Goal: Task Accomplishment & Management: Manage account settings

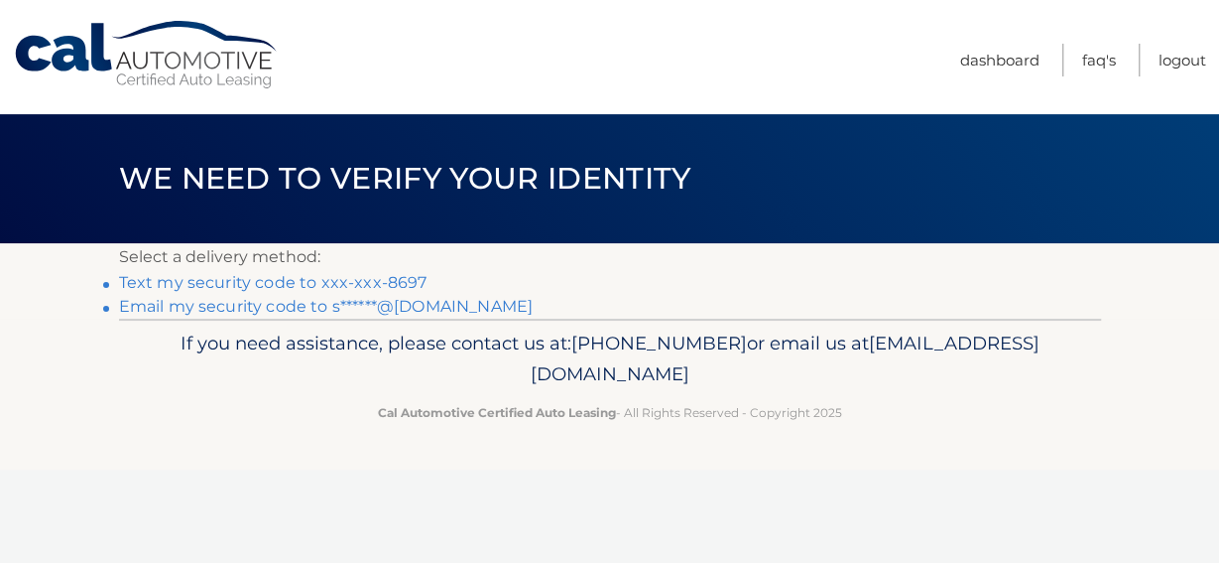
click at [259, 285] on link "Text my security code to xxx-xxx-8697" at bounding box center [273, 282] width 309 height 19
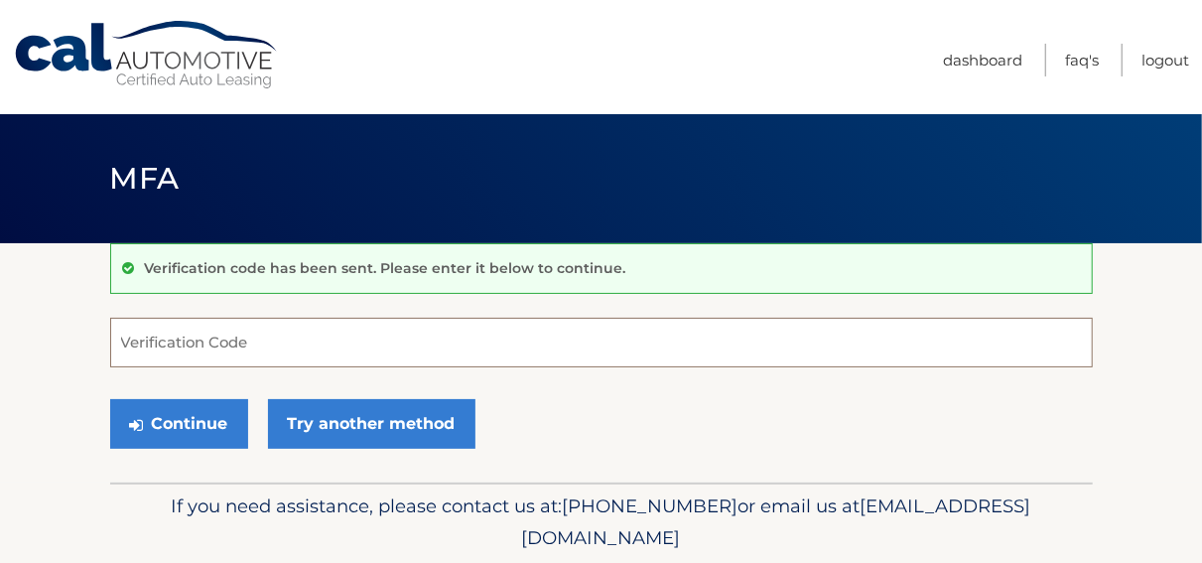
click at [196, 337] on input "Verification Code" at bounding box center [601, 342] width 982 height 50
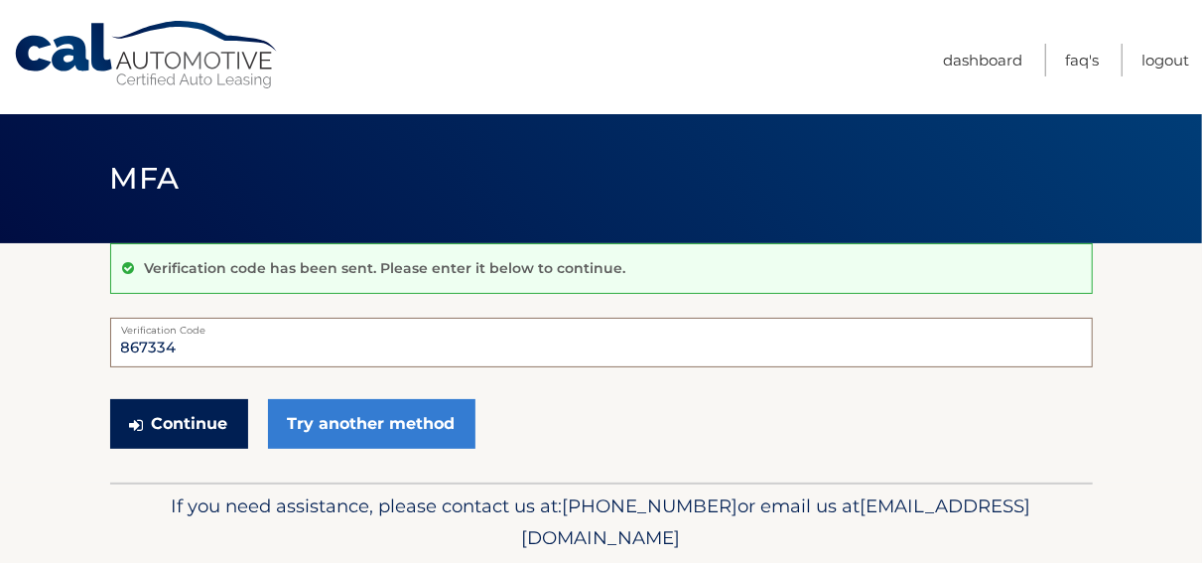
type input "867334"
click at [159, 428] on button "Continue" at bounding box center [179, 424] width 138 height 50
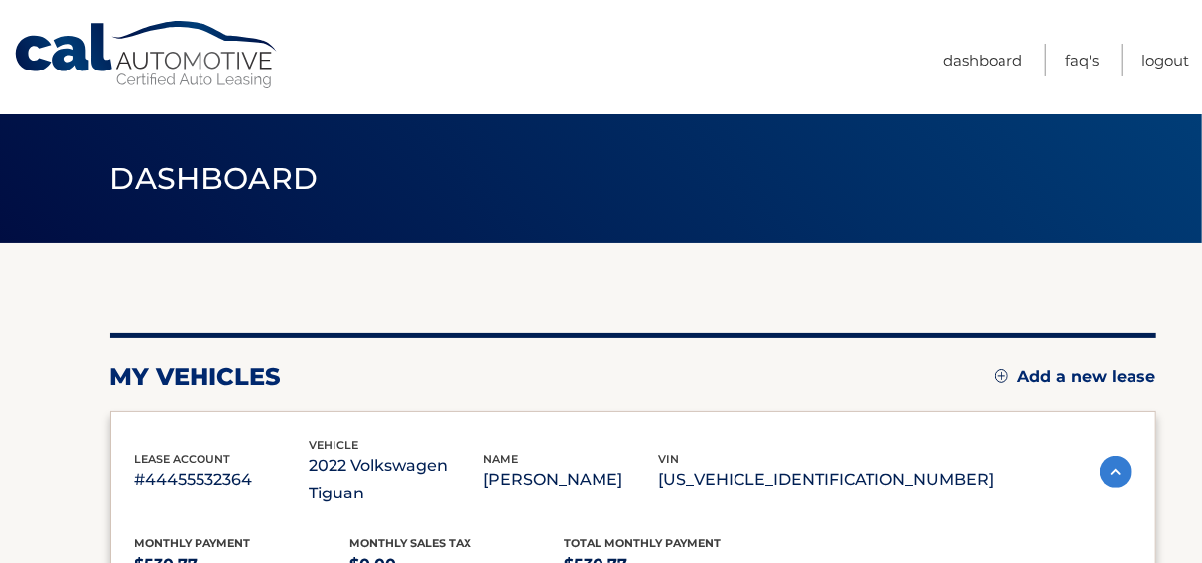
click at [1051, 380] on link "Add a new lease" at bounding box center [1075, 377] width 162 height 20
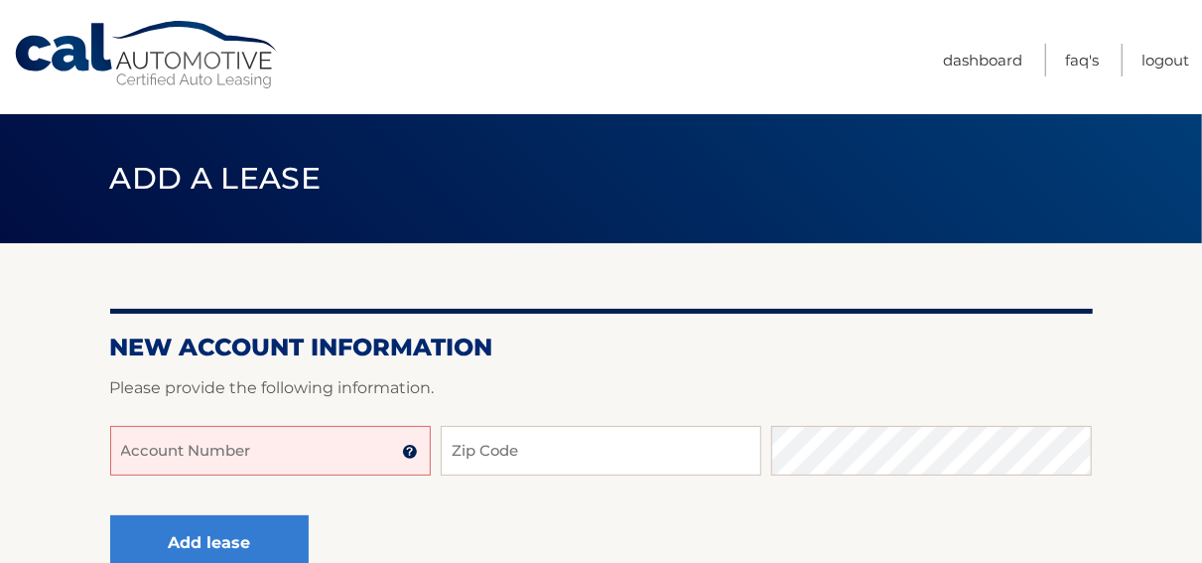
click at [235, 447] on input "Account Number" at bounding box center [270, 451] width 320 height 50
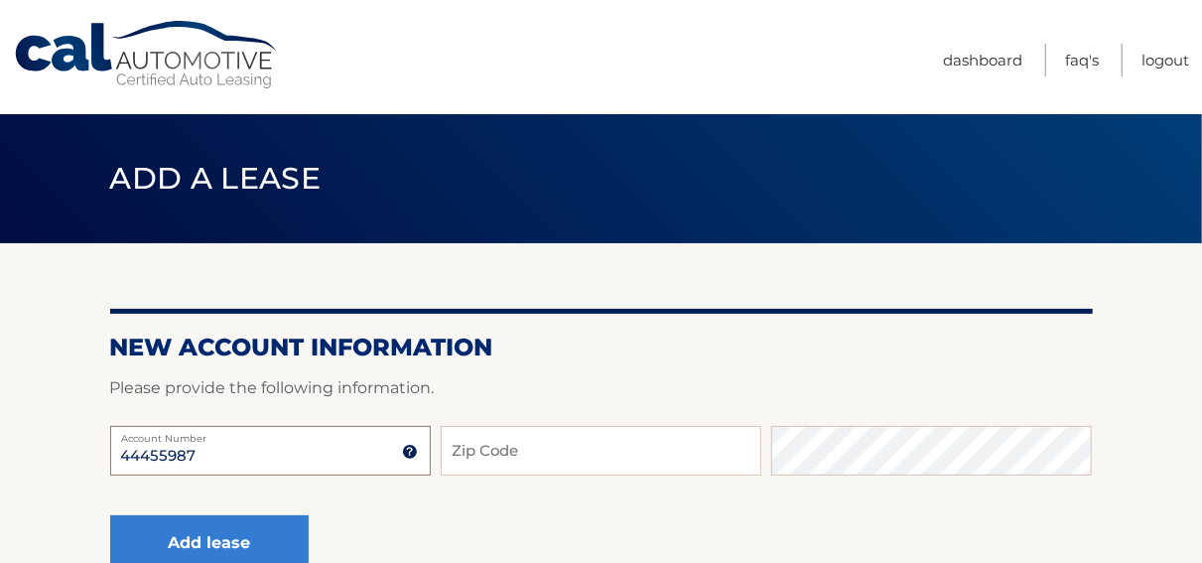
click at [237, 451] on input "44455987" at bounding box center [270, 451] width 320 height 50
type input "44455987090"
click at [521, 452] on input "Zip Code" at bounding box center [601, 451] width 320 height 50
type input "11747"
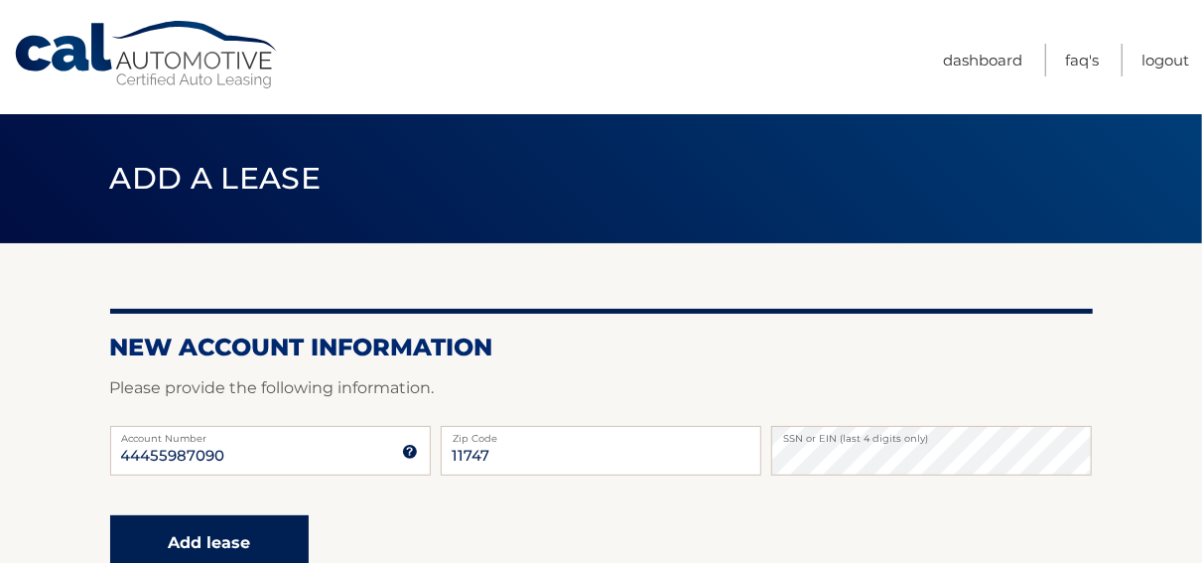
scroll to position [198, 0]
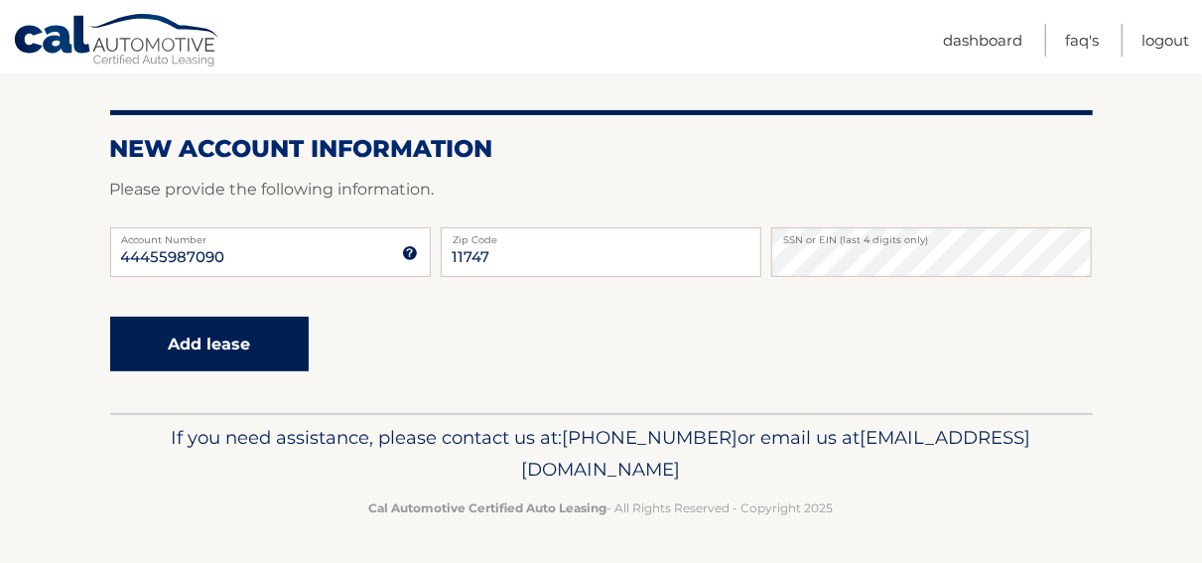
click at [219, 353] on button "Add lease" at bounding box center [209, 344] width 198 height 55
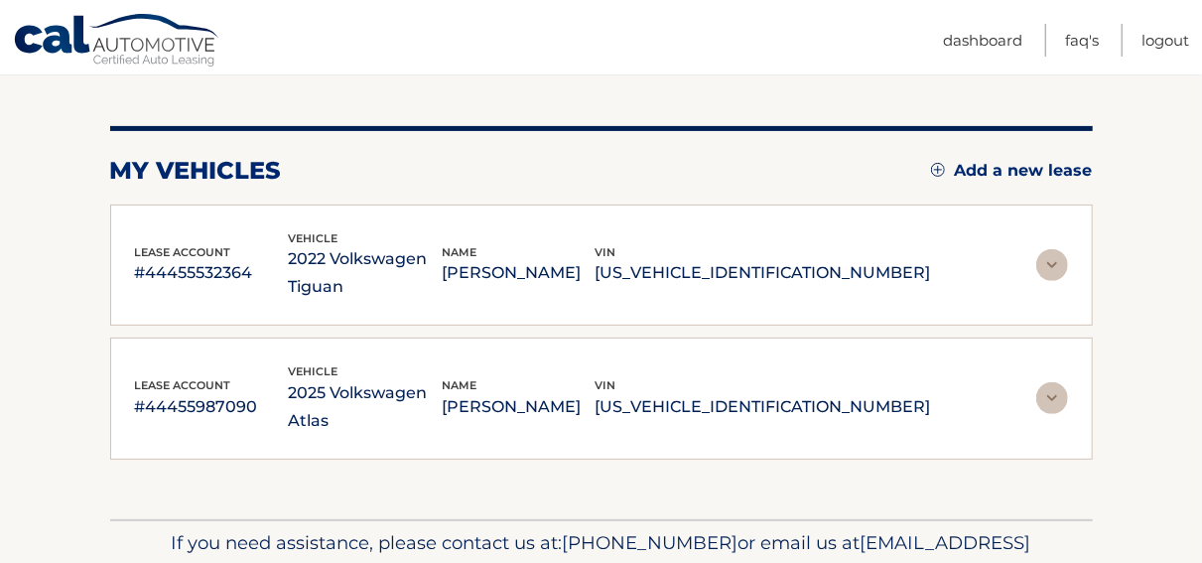
scroll to position [282, 0]
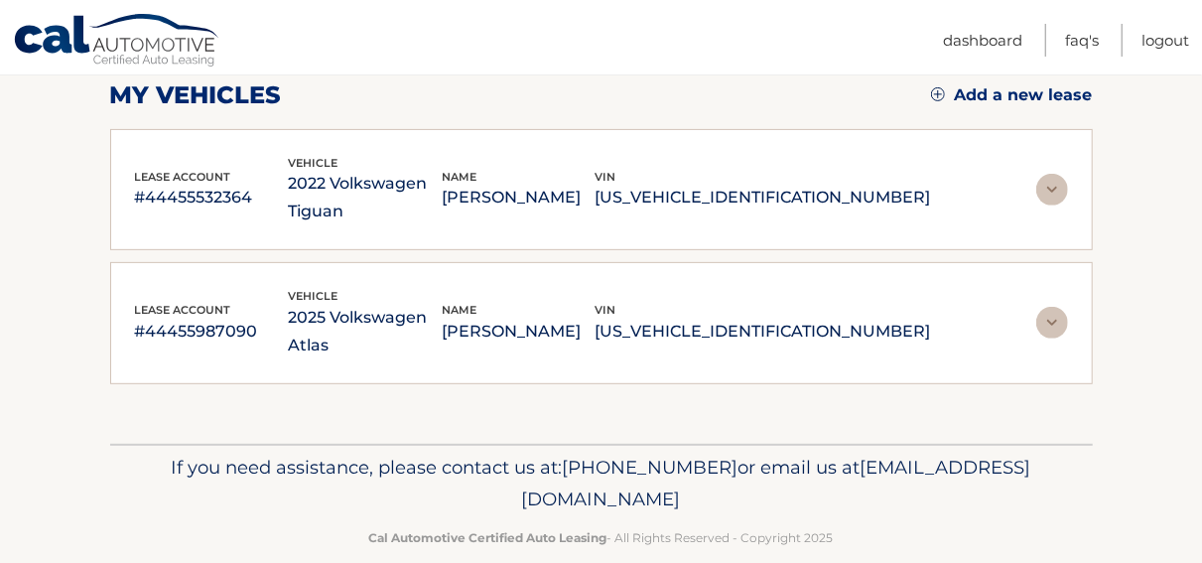
click at [1057, 307] on img at bounding box center [1052, 323] width 32 height 32
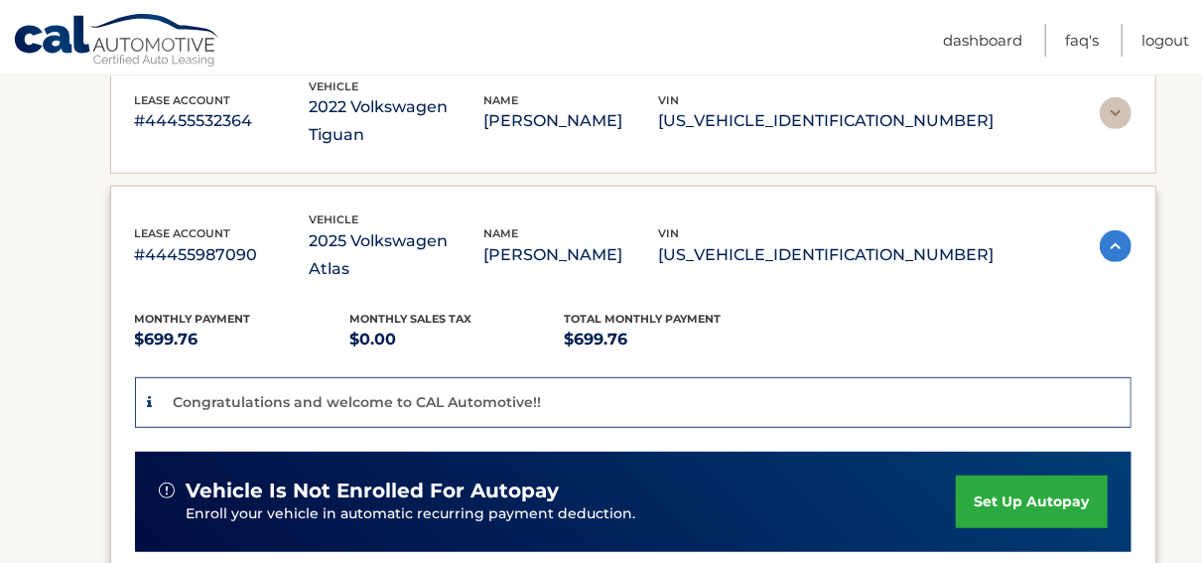
scroll to position [461, 0]
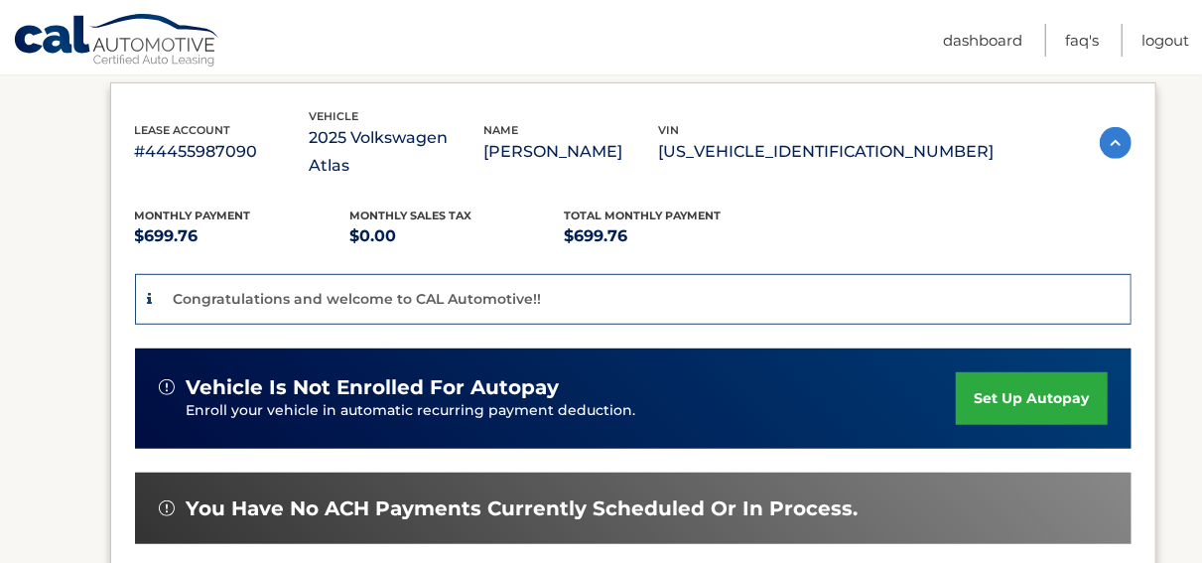
click at [1017, 372] on link "set up autopay" at bounding box center [1030, 398] width 151 height 53
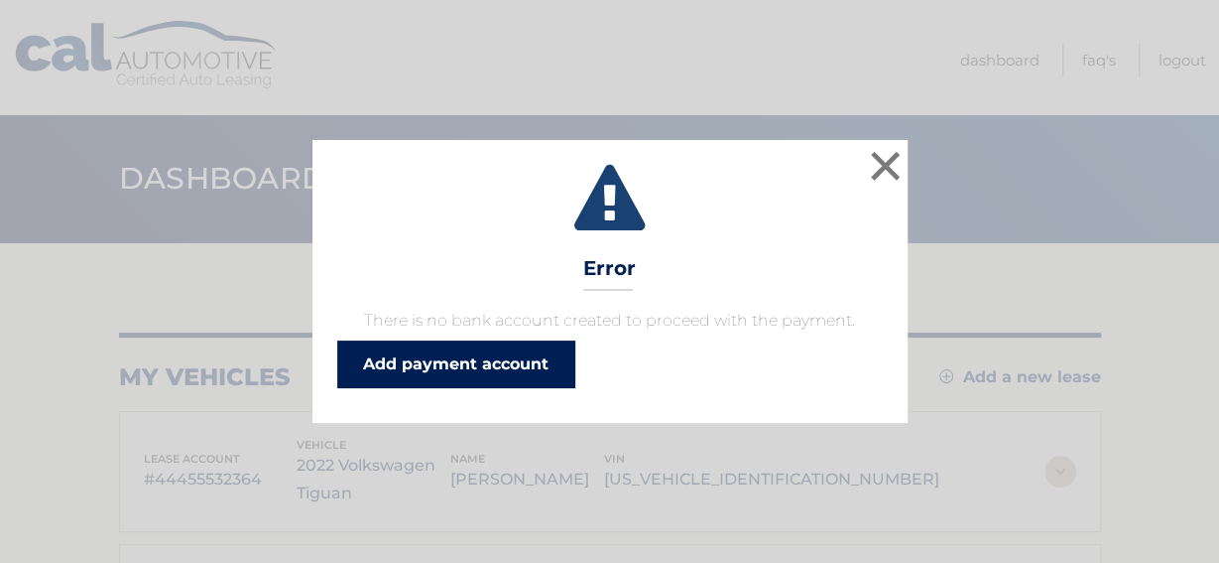
click at [493, 371] on link "Add payment account" at bounding box center [456, 364] width 238 height 48
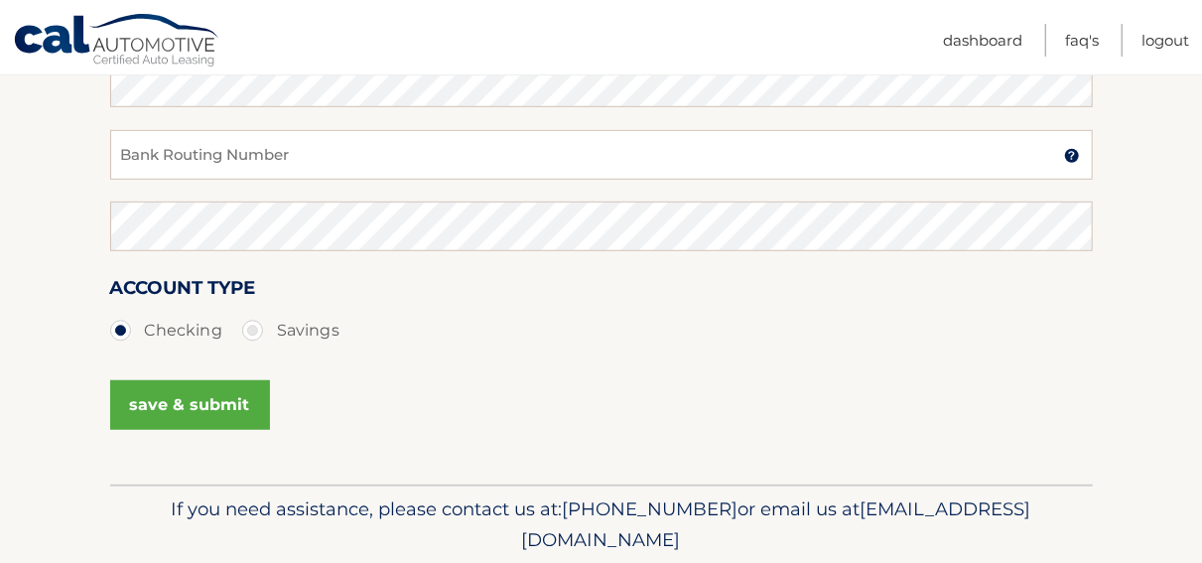
scroll to position [206, 0]
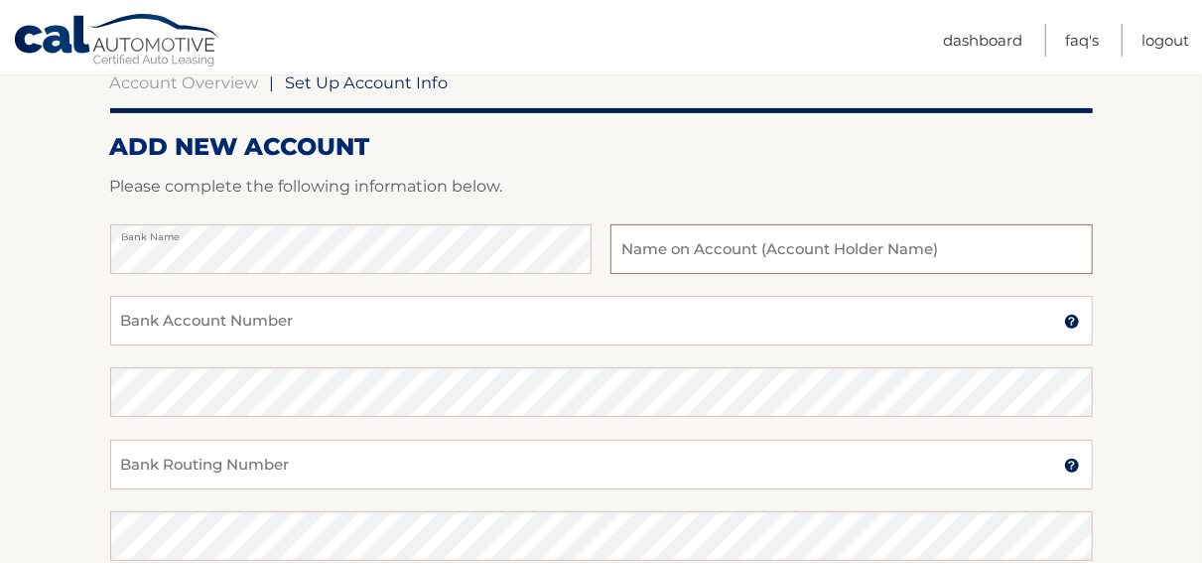
paste input "Halcyon Business Publications, Inc."
type input "Halcyon Business Publications, Inc."
click at [225, 316] on input "Bank Account Number" at bounding box center [601, 321] width 982 height 50
paste input "4455007992"
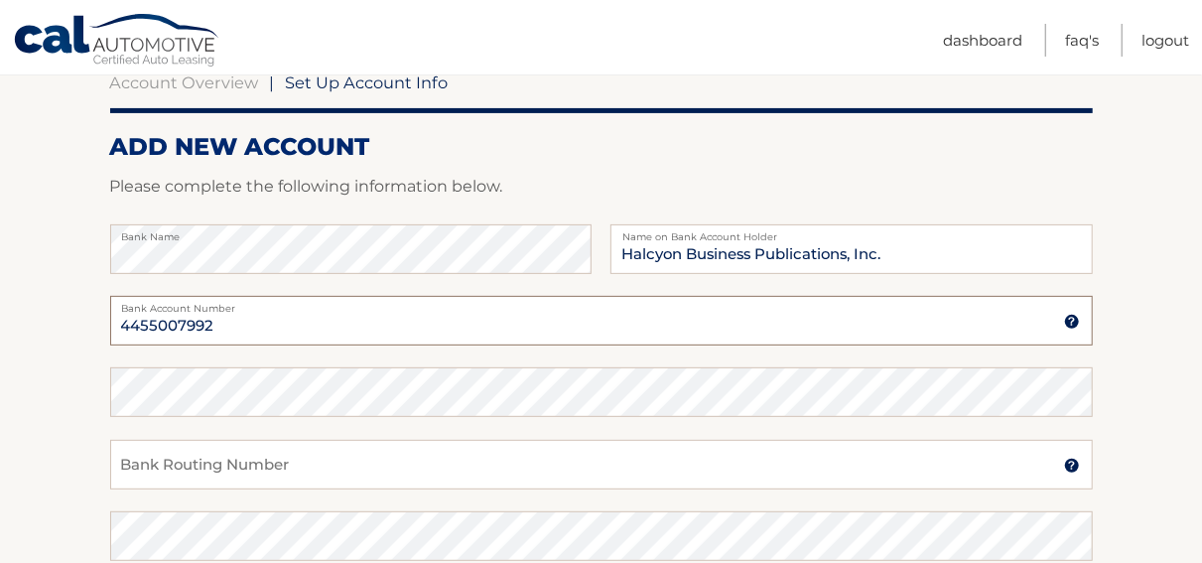
type input "4455007992"
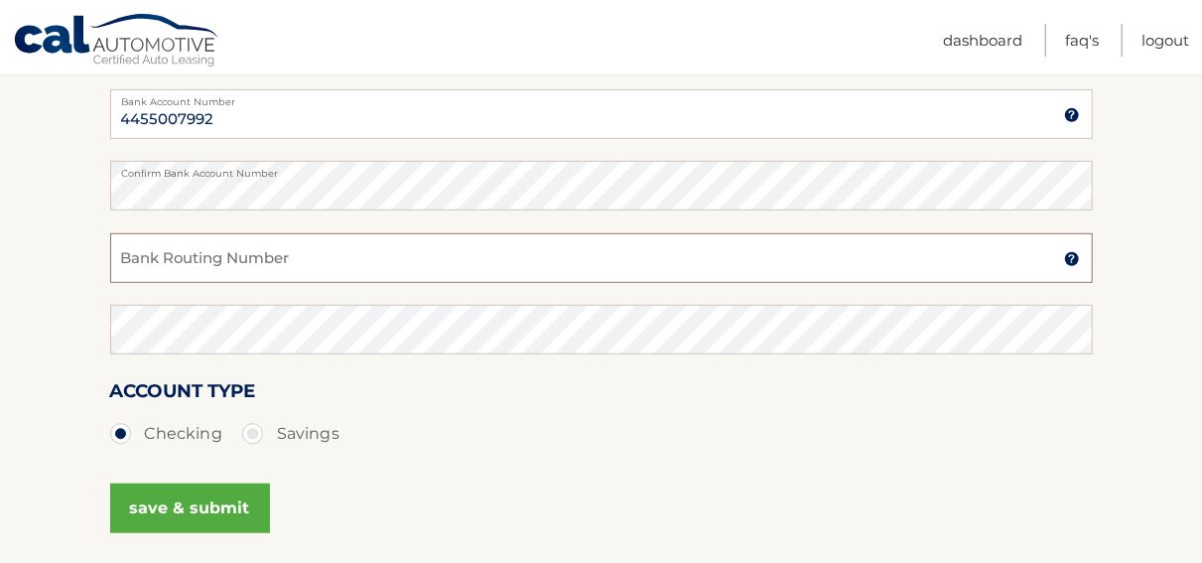
click at [231, 259] on input "Bank Routing Number" at bounding box center [601, 258] width 982 height 50
paste input "026013673"
type input "026013673"
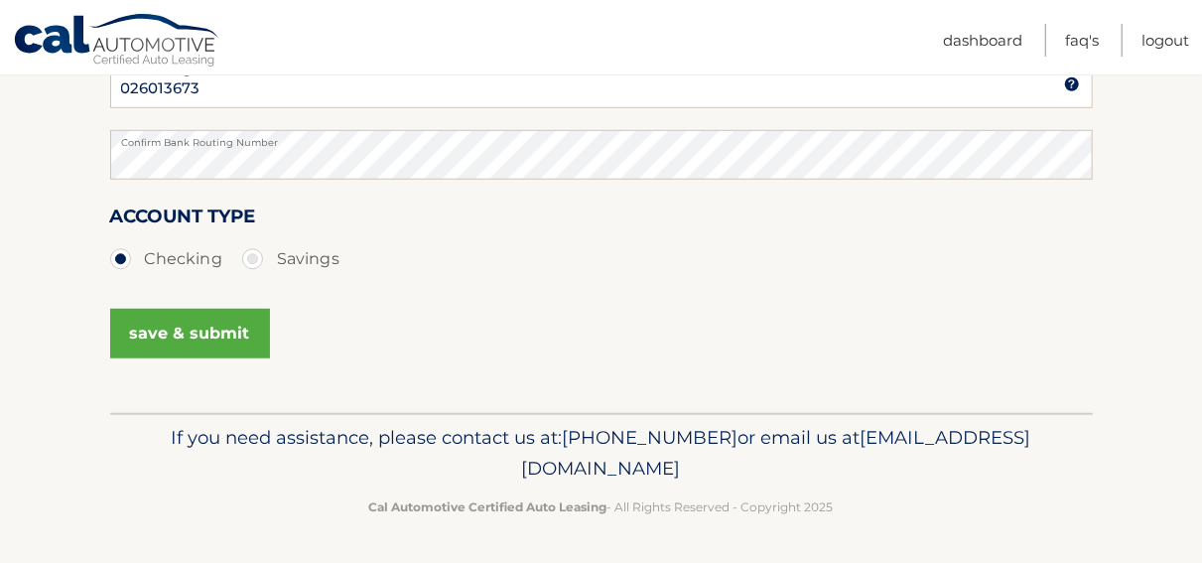
click at [180, 327] on button "save & submit" at bounding box center [190, 334] width 160 height 50
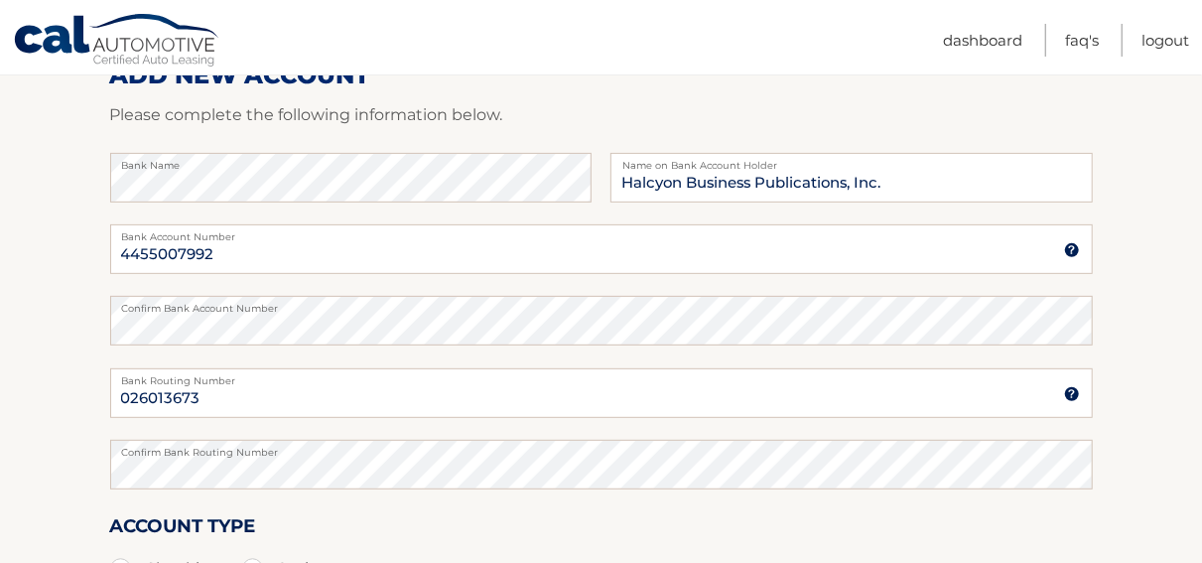
scroll to position [71, 0]
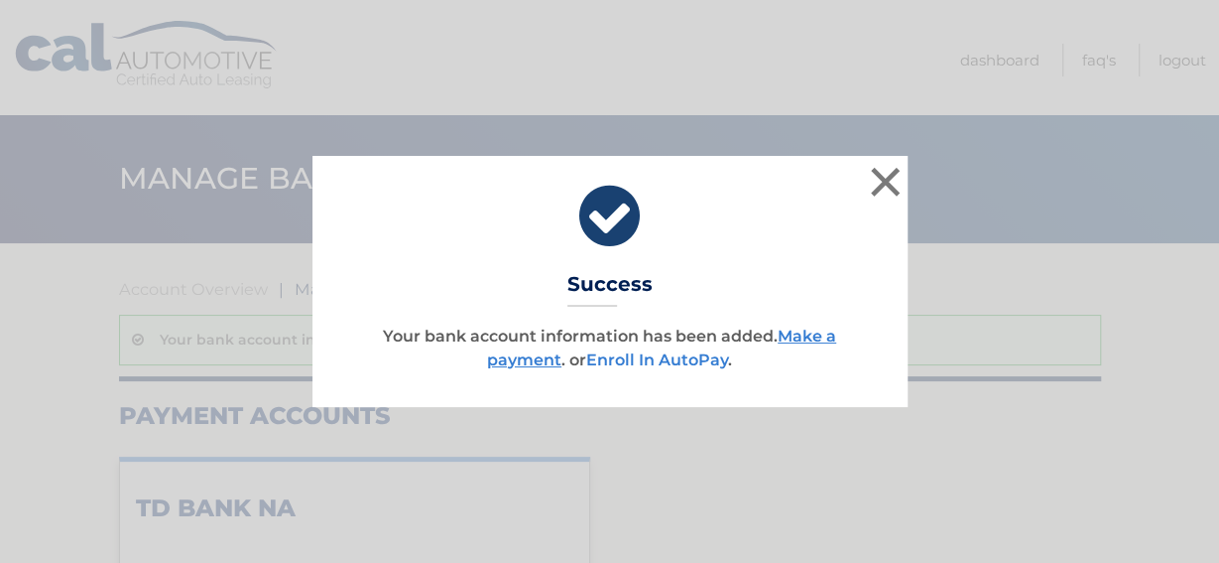
click at [666, 363] on link "Enroll In AutoPay" at bounding box center [657, 359] width 142 height 19
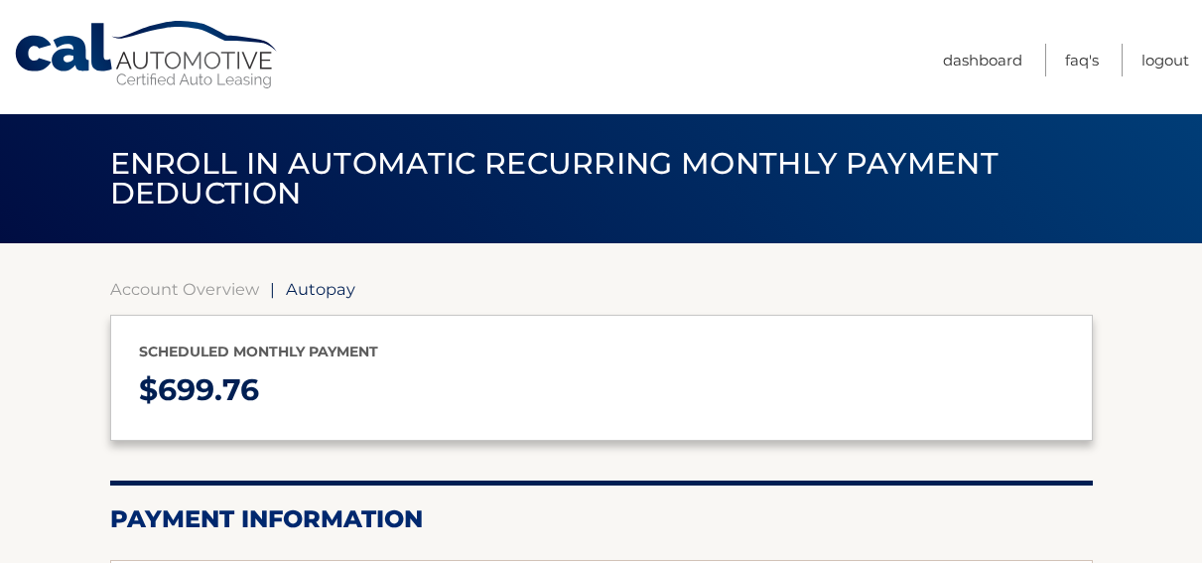
select select "MWViYzM5NzAtOTY2NC00OGE0LThhZGUtZjA1ODA4YWIwYzUx"
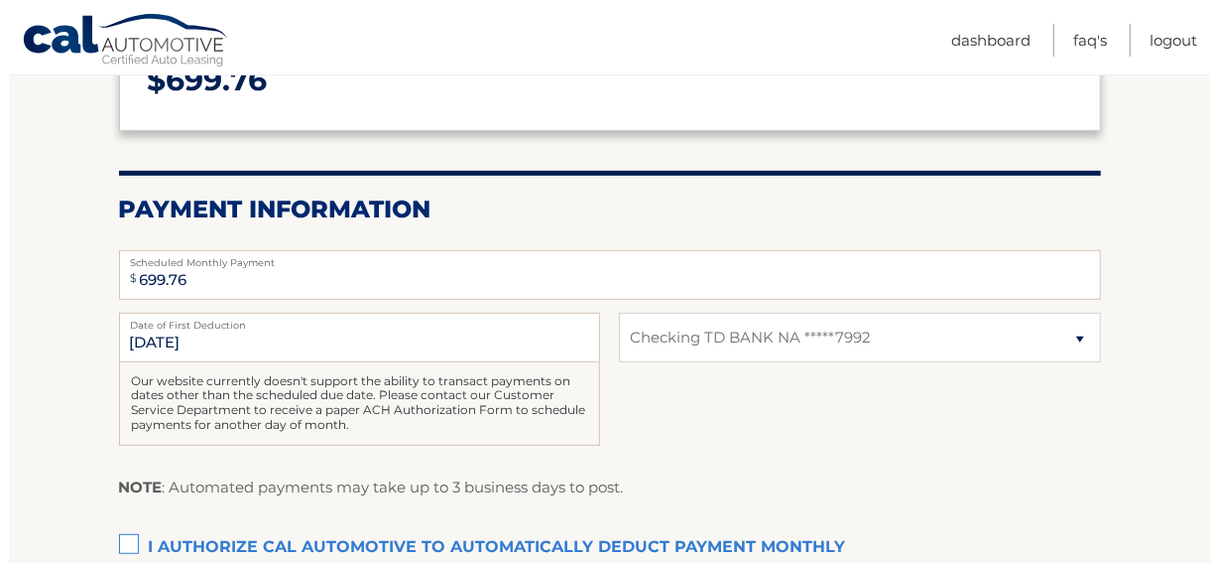
scroll to position [516, 0]
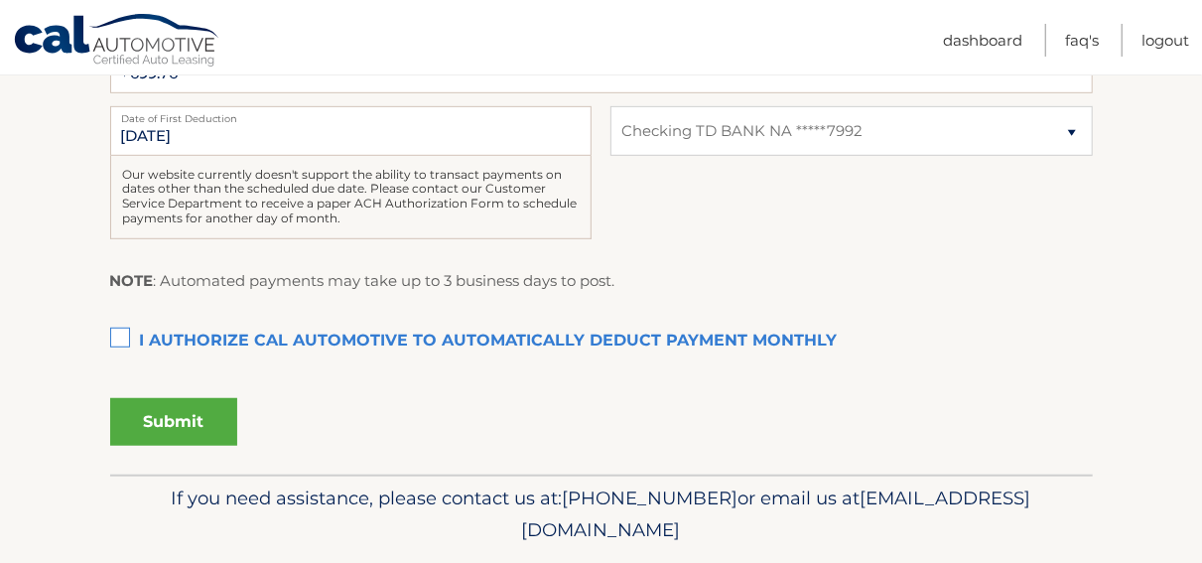
click at [117, 334] on label "I authorize cal automotive to automatically deduct payment monthly This checkbo…" at bounding box center [601, 341] width 982 height 40
click at [0, 0] on input "I authorize cal automotive to automatically deduct payment monthly This checkbo…" at bounding box center [0, 0] width 0 height 0
click at [193, 427] on button "Submit" at bounding box center [173, 422] width 127 height 48
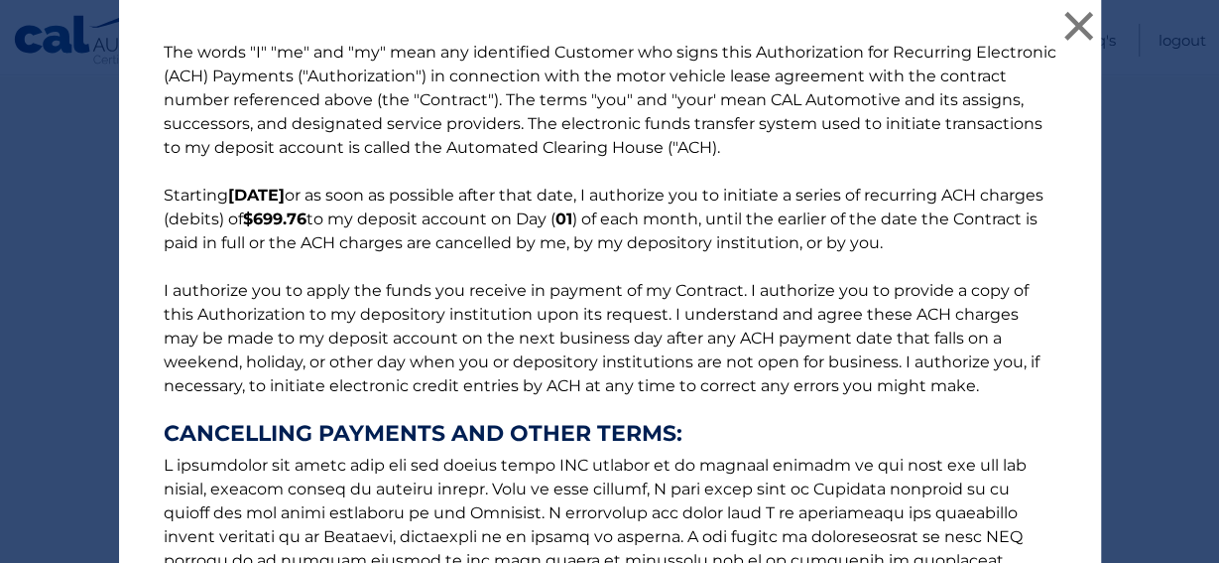
scroll to position [381, 0]
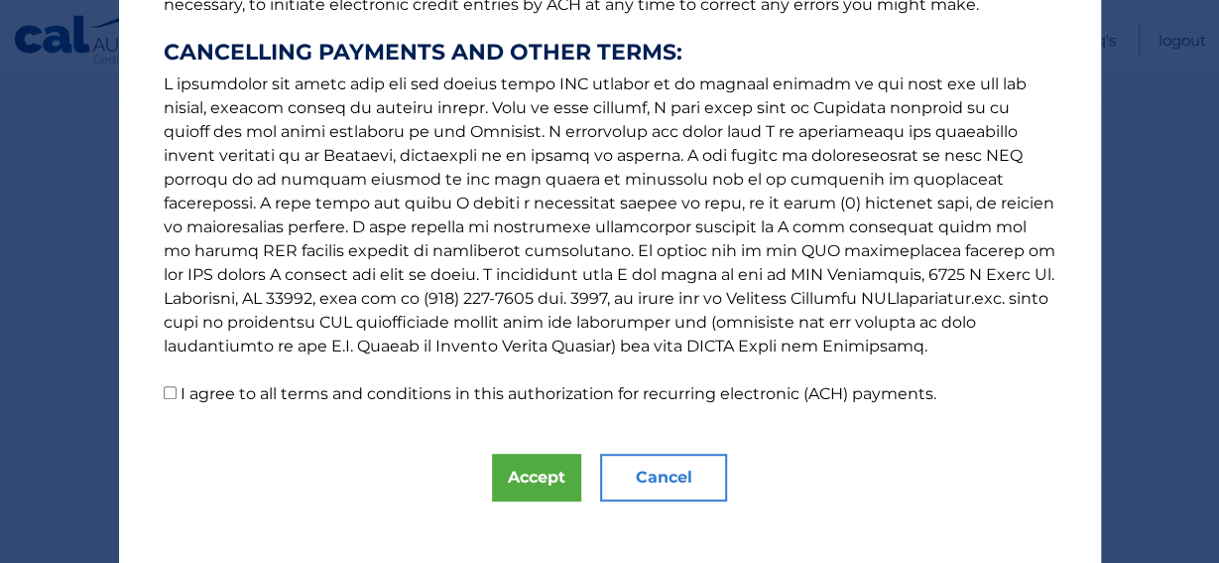
click at [164, 392] on input "I agree to all terms and conditions in this authorization for recurring electro…" at bounding box center [170, 392] width 13 height 13
checkbox input "true"
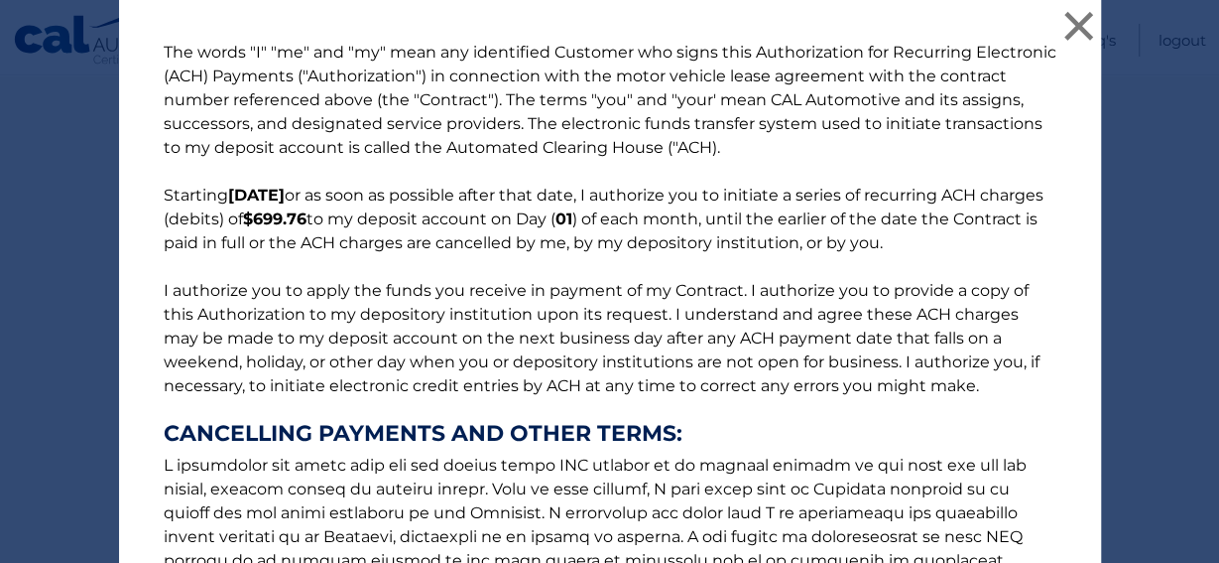
scroll to position [398, 0]
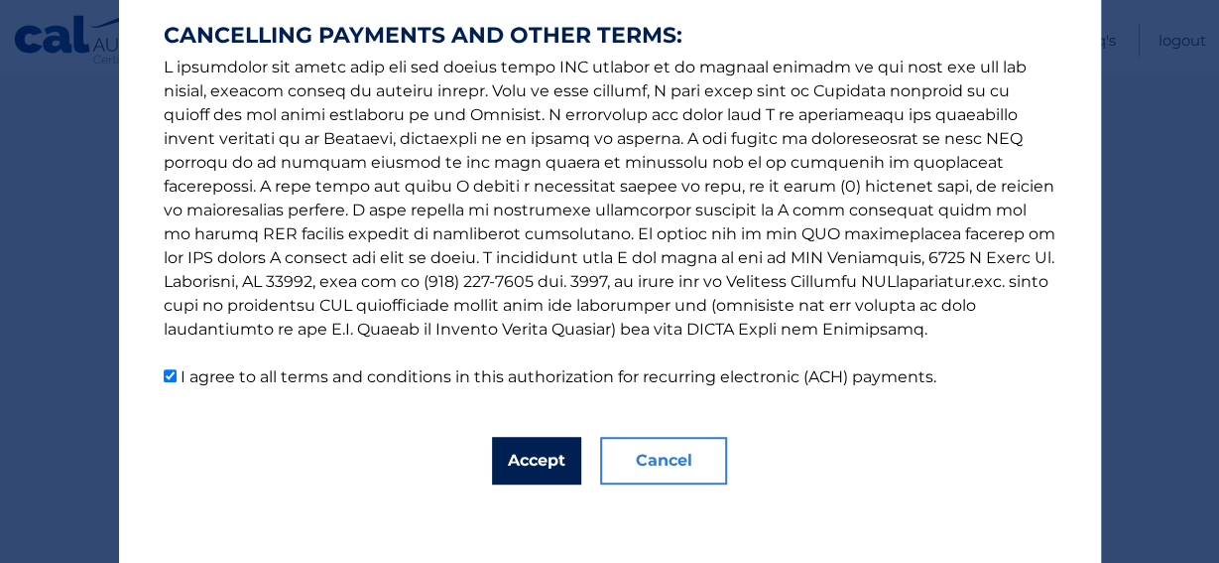
click at [529, 462] on button "Accept" at bounding box center [536, 461] width 89 height 48
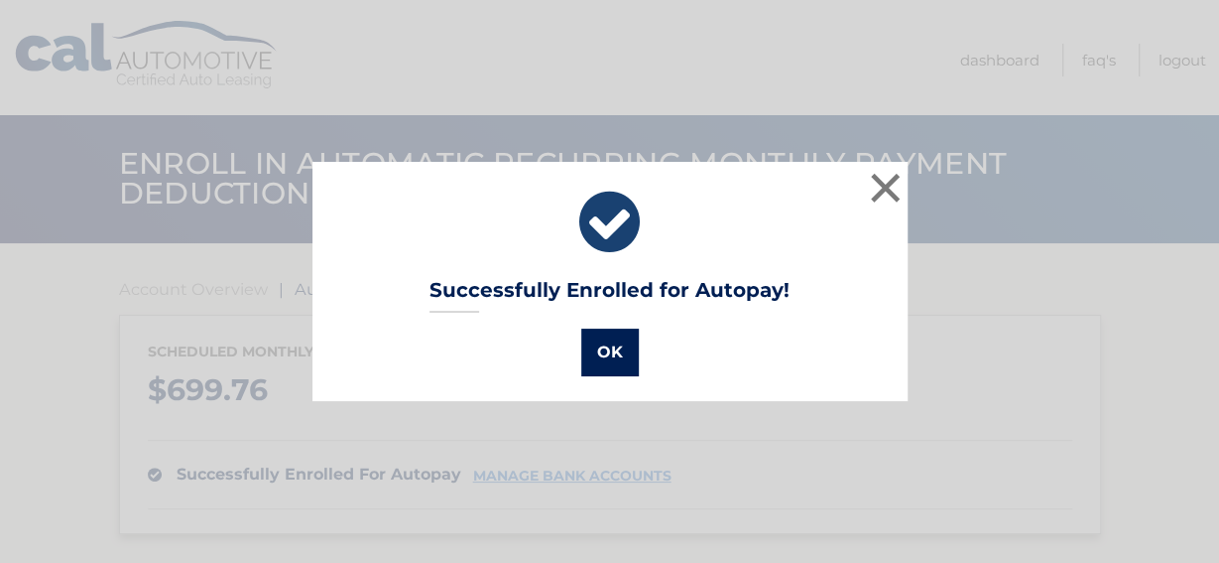
click at [604, 350] on button "OK" at bounding box center [610, 352] width 58 height 48
